Goal: Check status: Check status

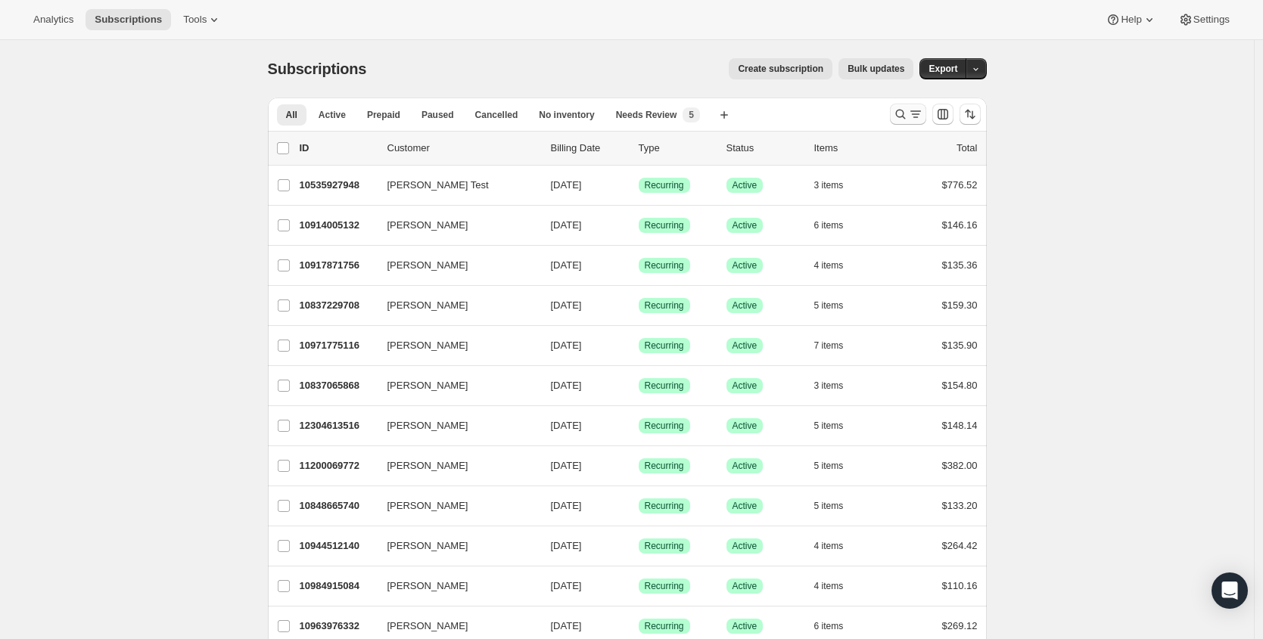
click at [901, 118] on icon "Search and filter results" at bounding box center [900, 114] width 15 height 15
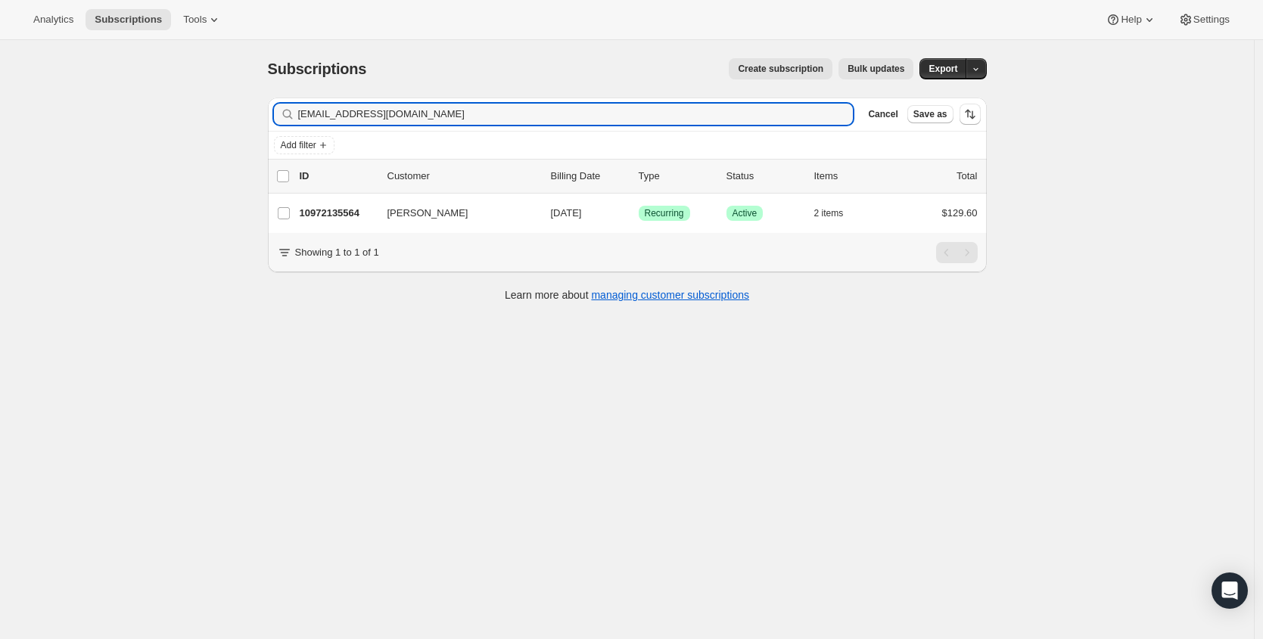
type input "[EMAIL_ADDRESS][DOMAIN_NAME]"
click at [340, 213] on p "10972135564" at bounding box center [338, 213] width 76 height 15
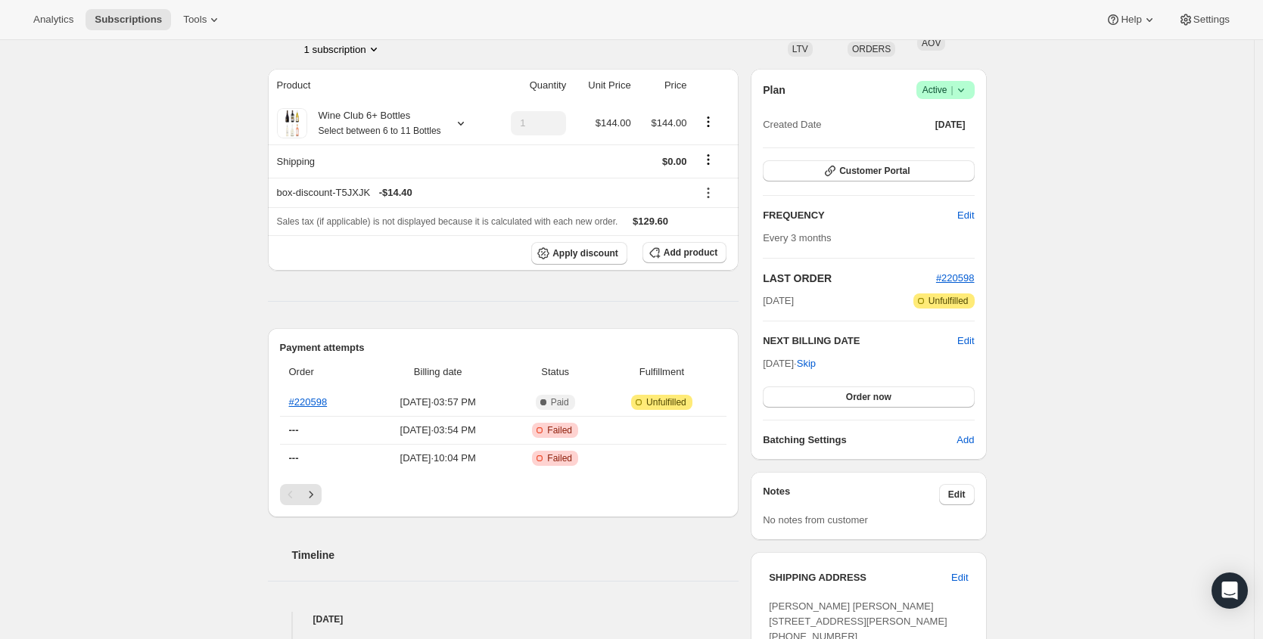
scroll to position [135, 0]
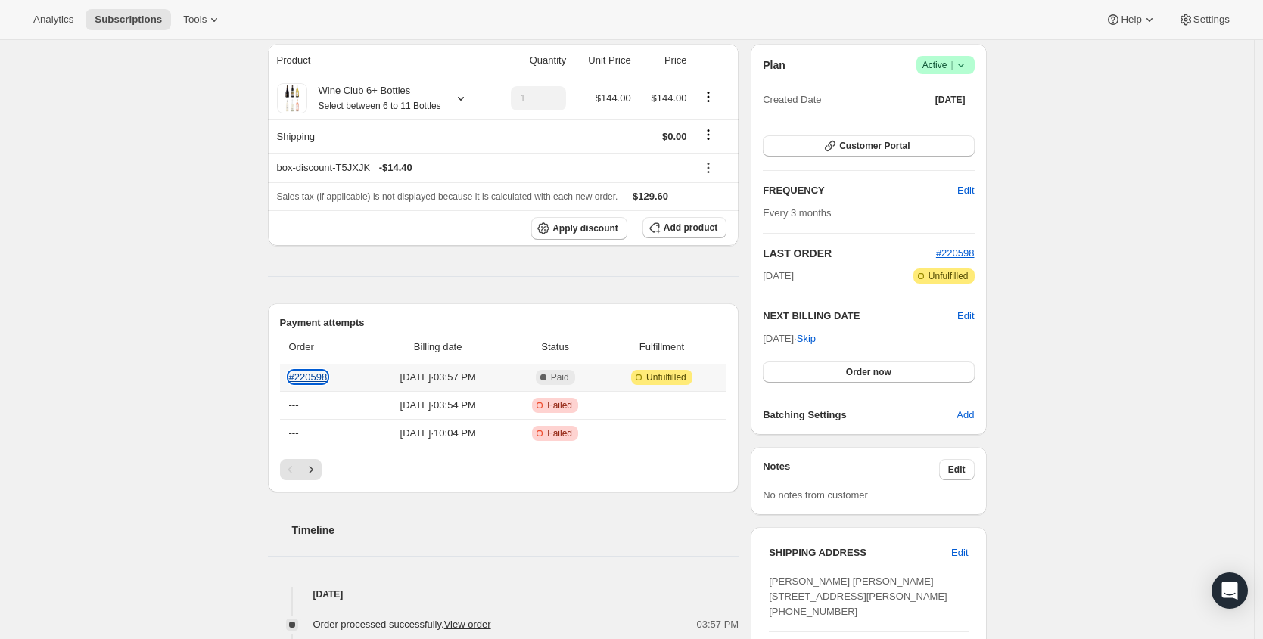
click at [304, 383] on link "#220598" at bounding box center [308, 376] width 39 height 11
